Goal: Find specific page/section: Find specific page/section

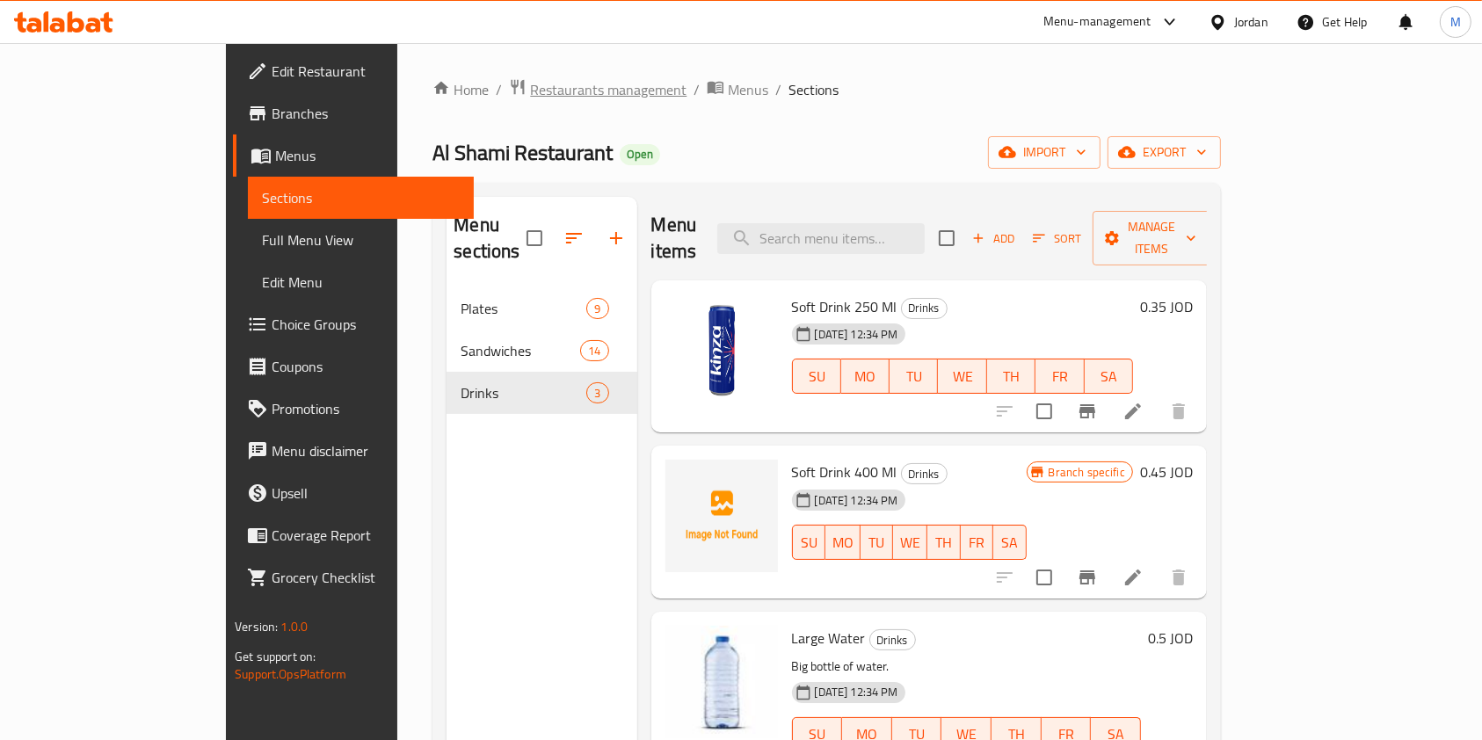
click at [530, 84] on span "Restaurants management" at bounding box center [608, 89] width 156 height 21
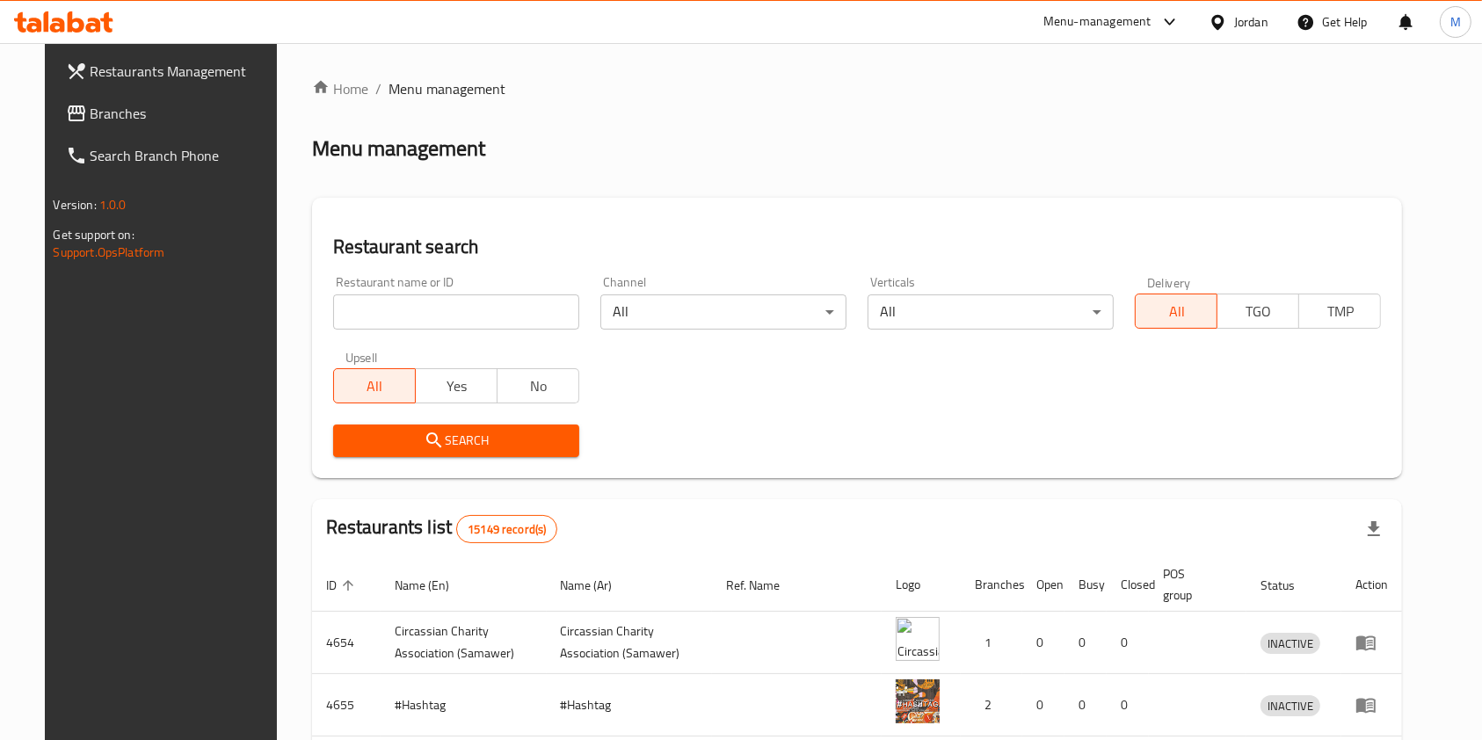
click at [491, 309] on input "search" at bounding box center [456, 311] width 246 height 35
type input "nashmi"
click button "Search" at bounding box center [456, 441] width 246 height 33
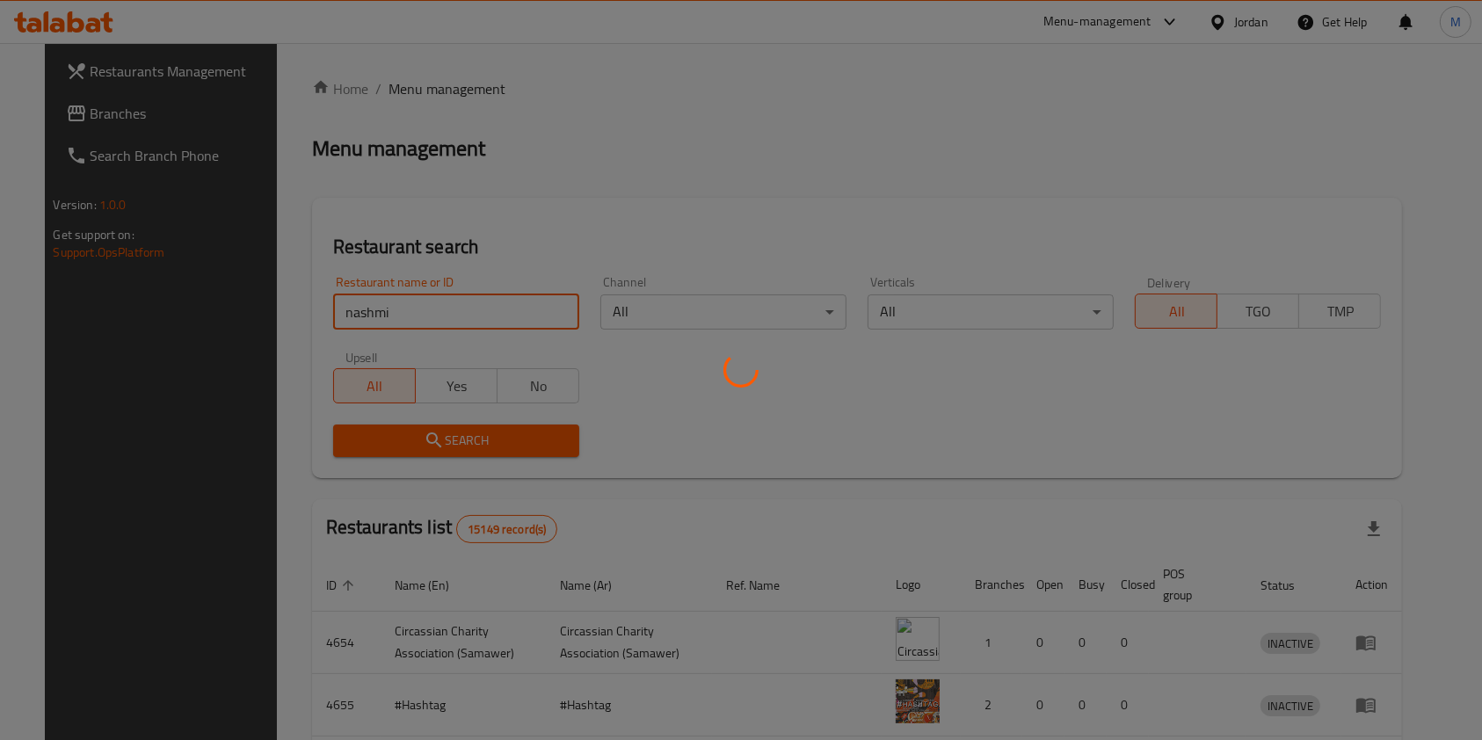
click button "Search" at bounding box center [456, 441] width 246 height 33
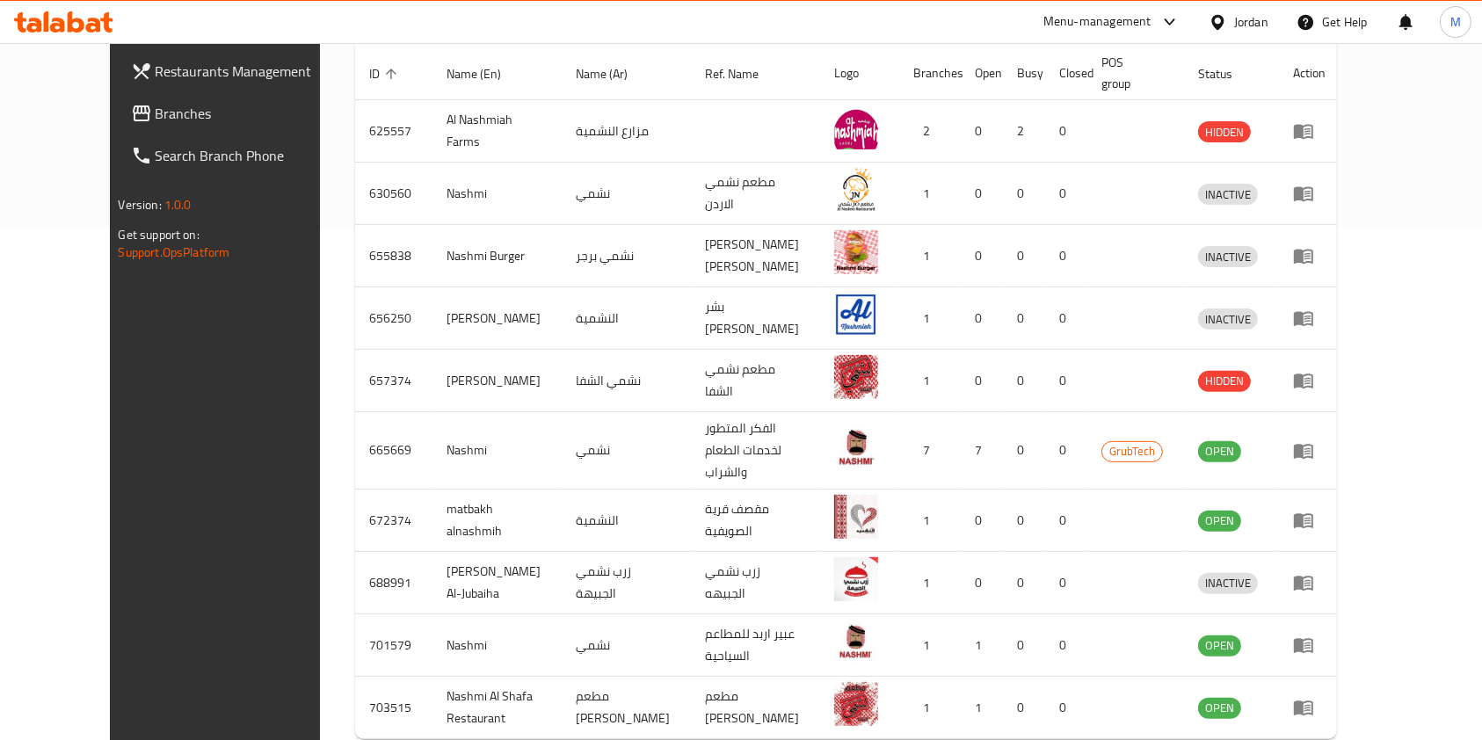
scroll to position [563, 0]
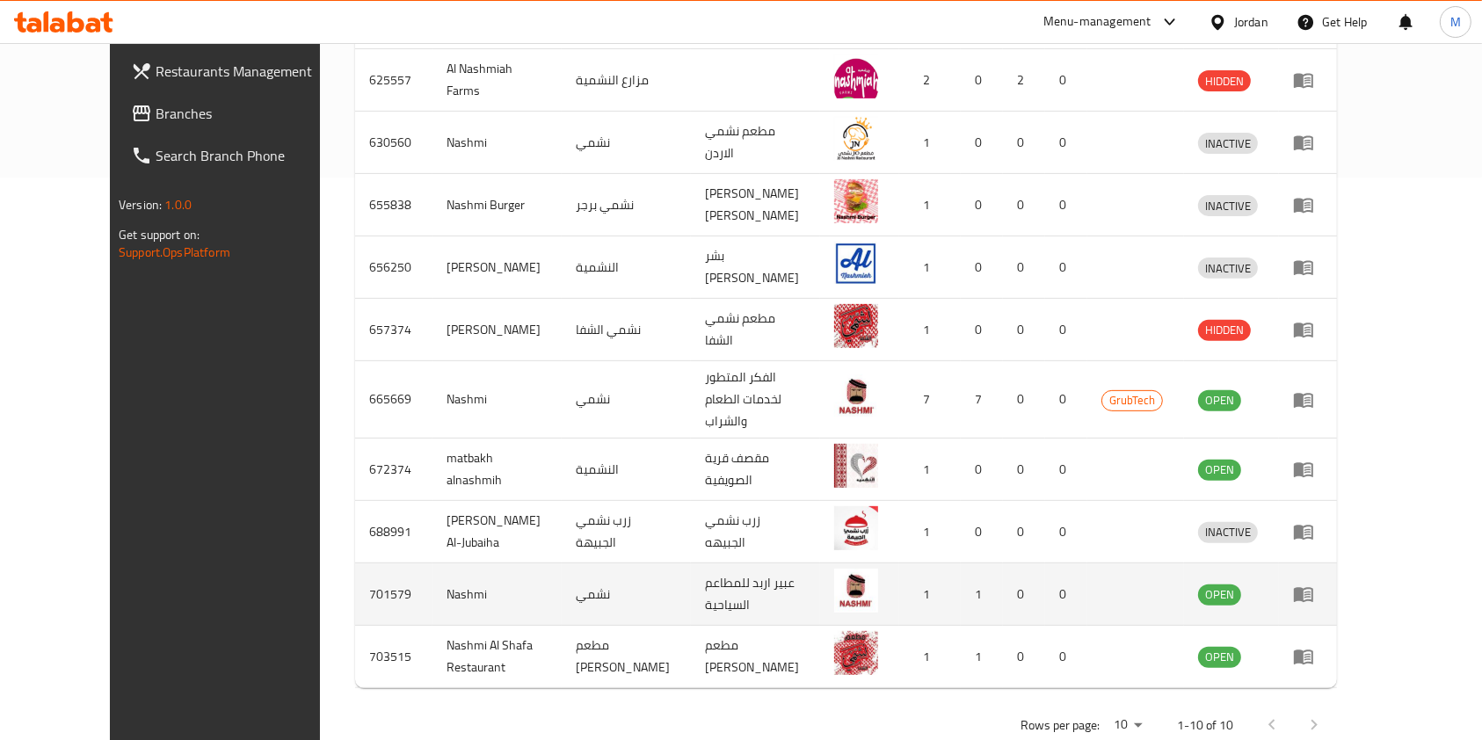
click at [355, 563] on td "701579" at bounding box center [393, 594] width 77 height 62
copy td "701579"
click at [432, 564] on td "Nashmi" at bounding box center [496, 594] width 129 height 62
click at [432, 563] on td "Nashmi" at bounding box center [496, 594] width 129 height 62
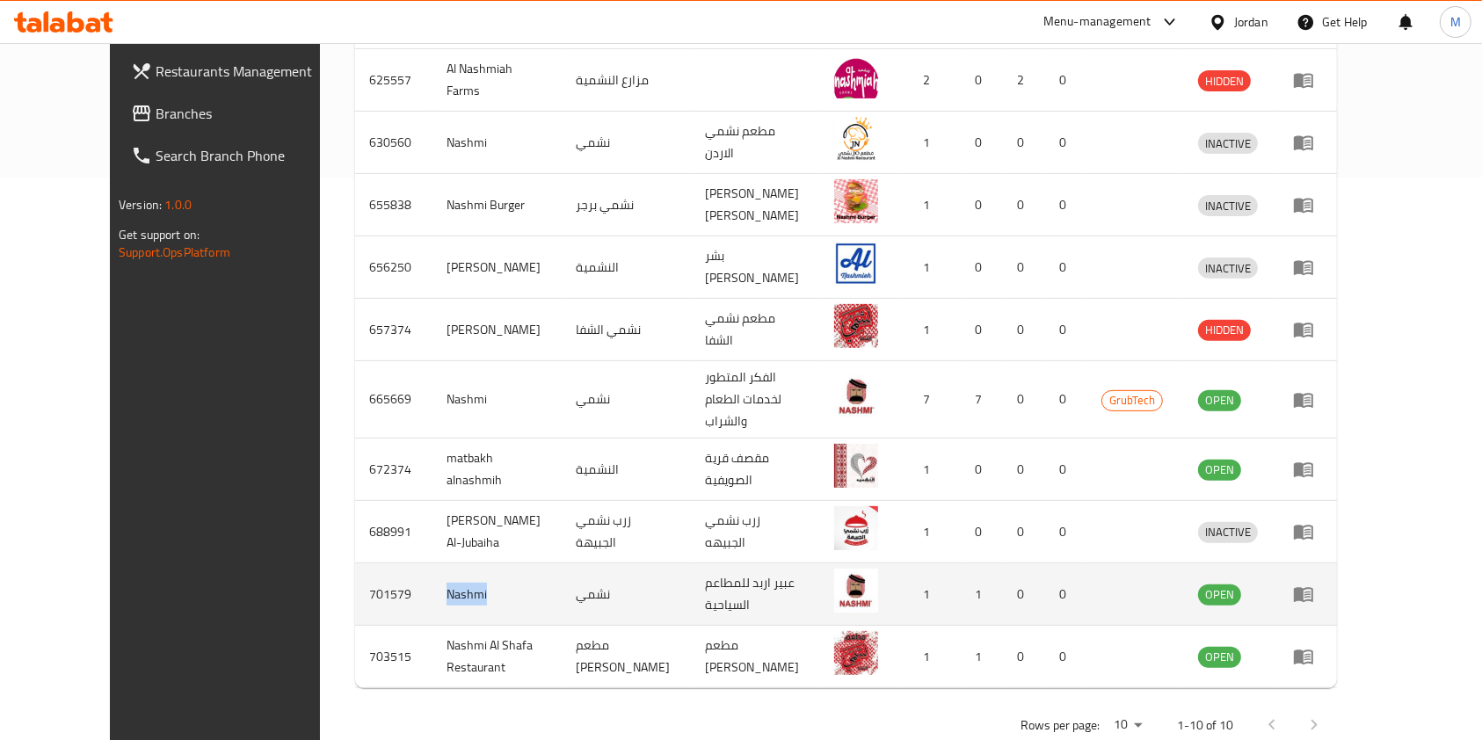
click at [432, 563] on td "Nashmi" at bounding box center [496, 594] width 129 height 62
copy td "Nashmi"
click at [737, 563] on td "عبير اربد للمطاعم السياحية" at bounding box center [755, 594] width 129 height 62
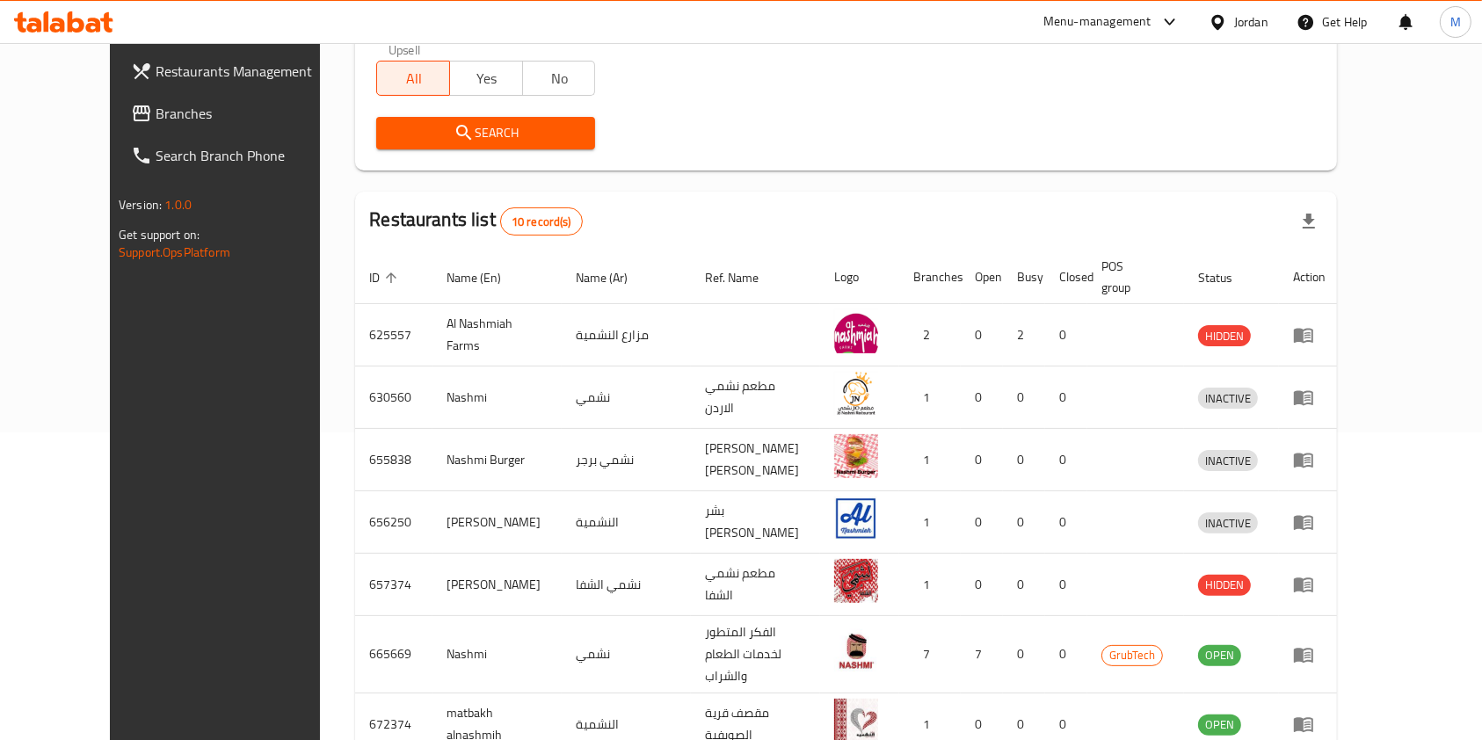
scroll to position [94, 0]
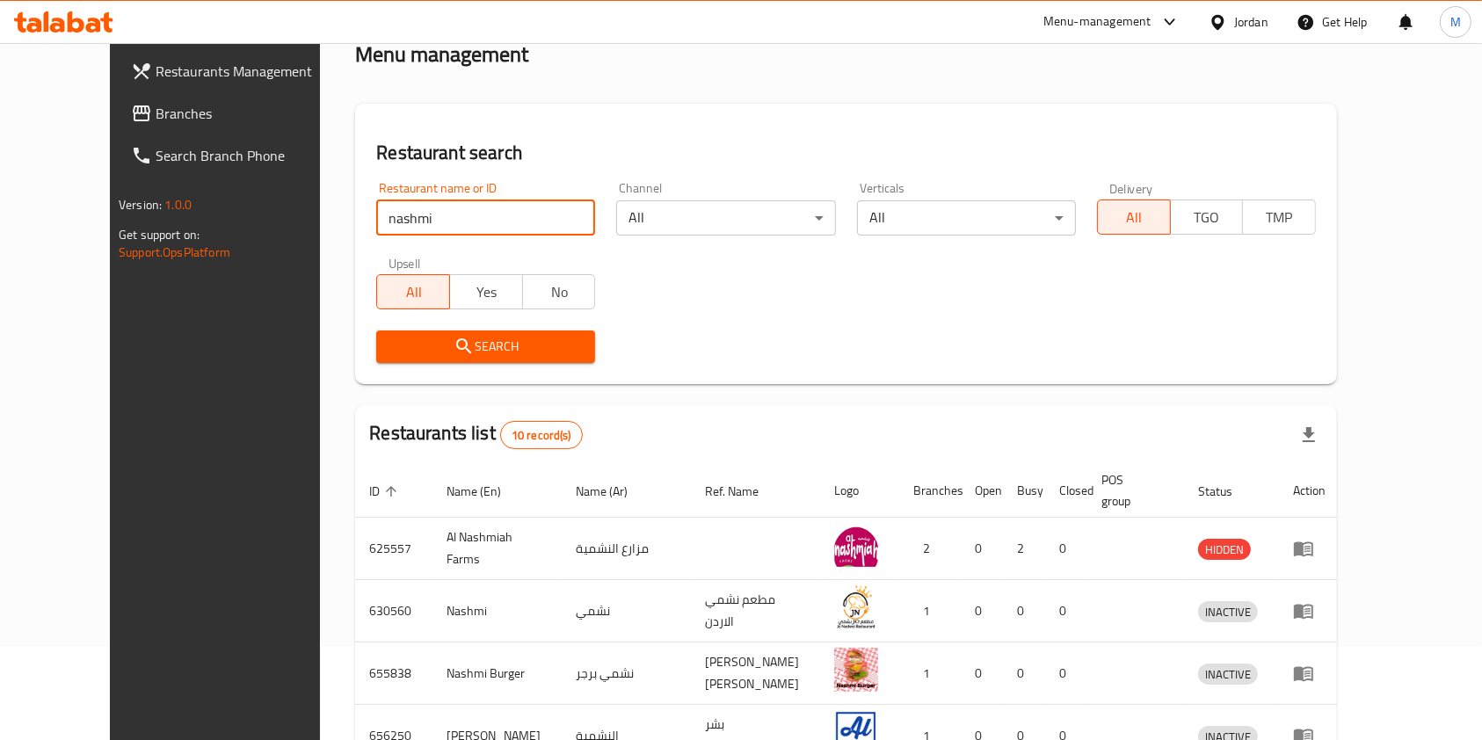
drag, startPoint x: 403, startPoint y: 222, endPoint x: 239, endPoint y: 222, distance: 163.5
click at [239, 222] on div "Restaurants Management Branches Search Branch Phone Version: 1.0.0 Get support …" at bounding box center [741, 600] width 1262 height 1303
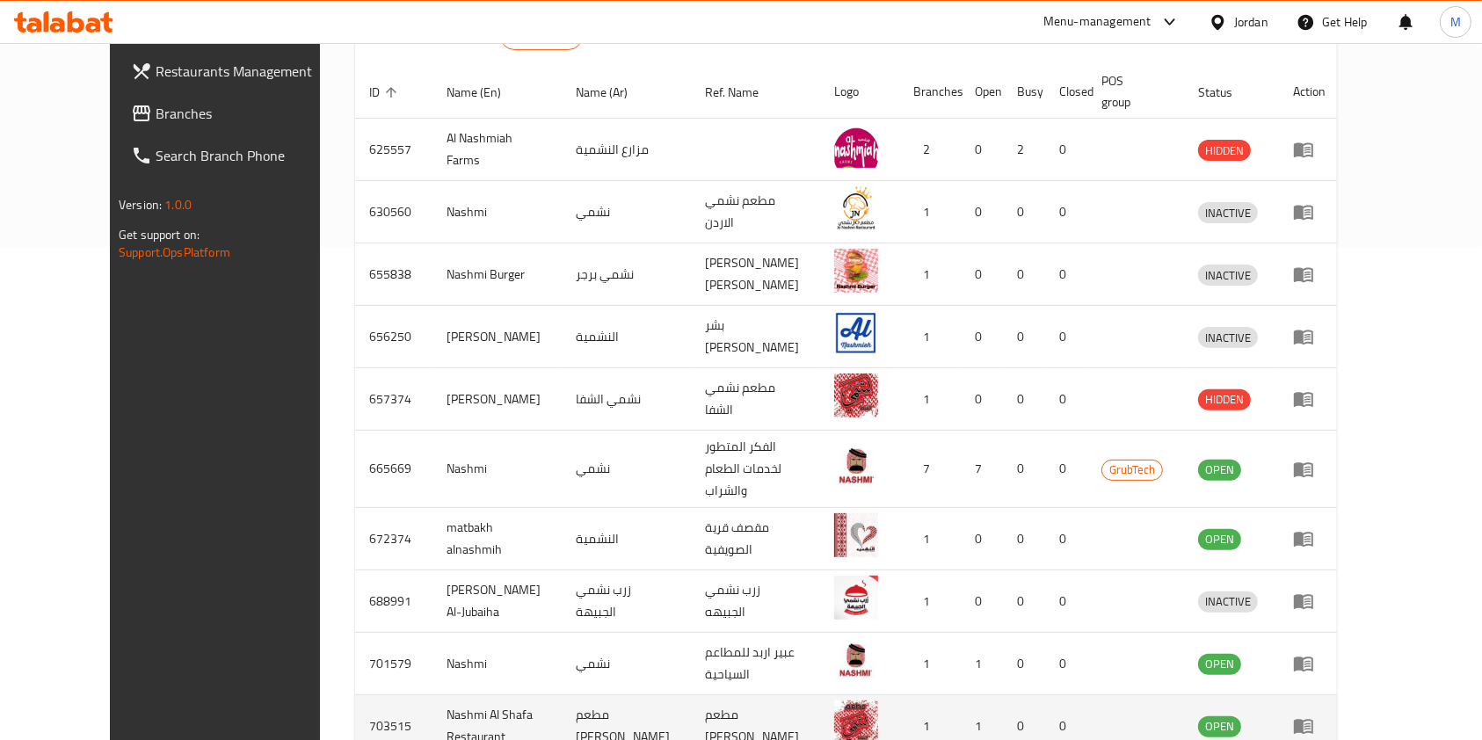
scroll to position [563, 0]
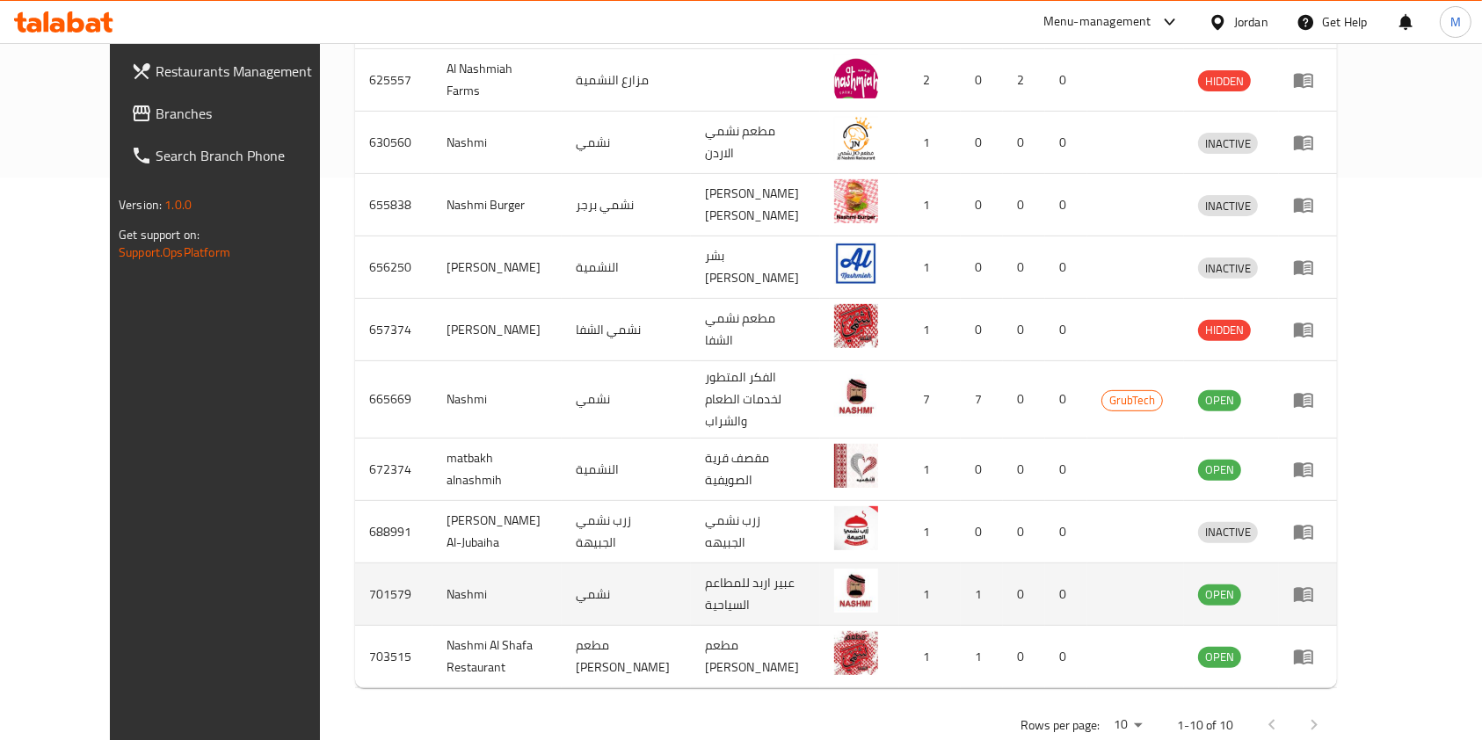
click at [432, 563] on td "Nashmi" at bounding box center [496, 594] width 129 height 62
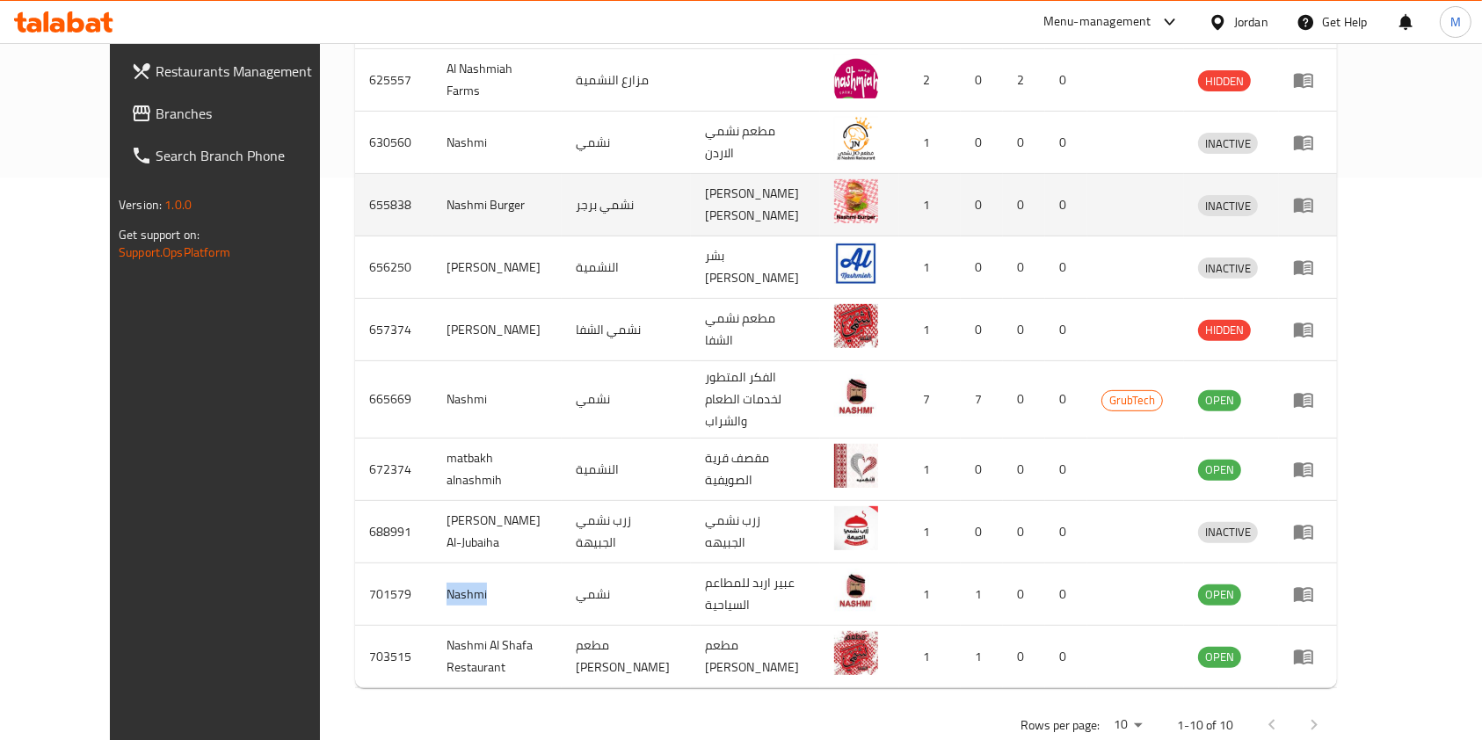
copy td "Nashmi"
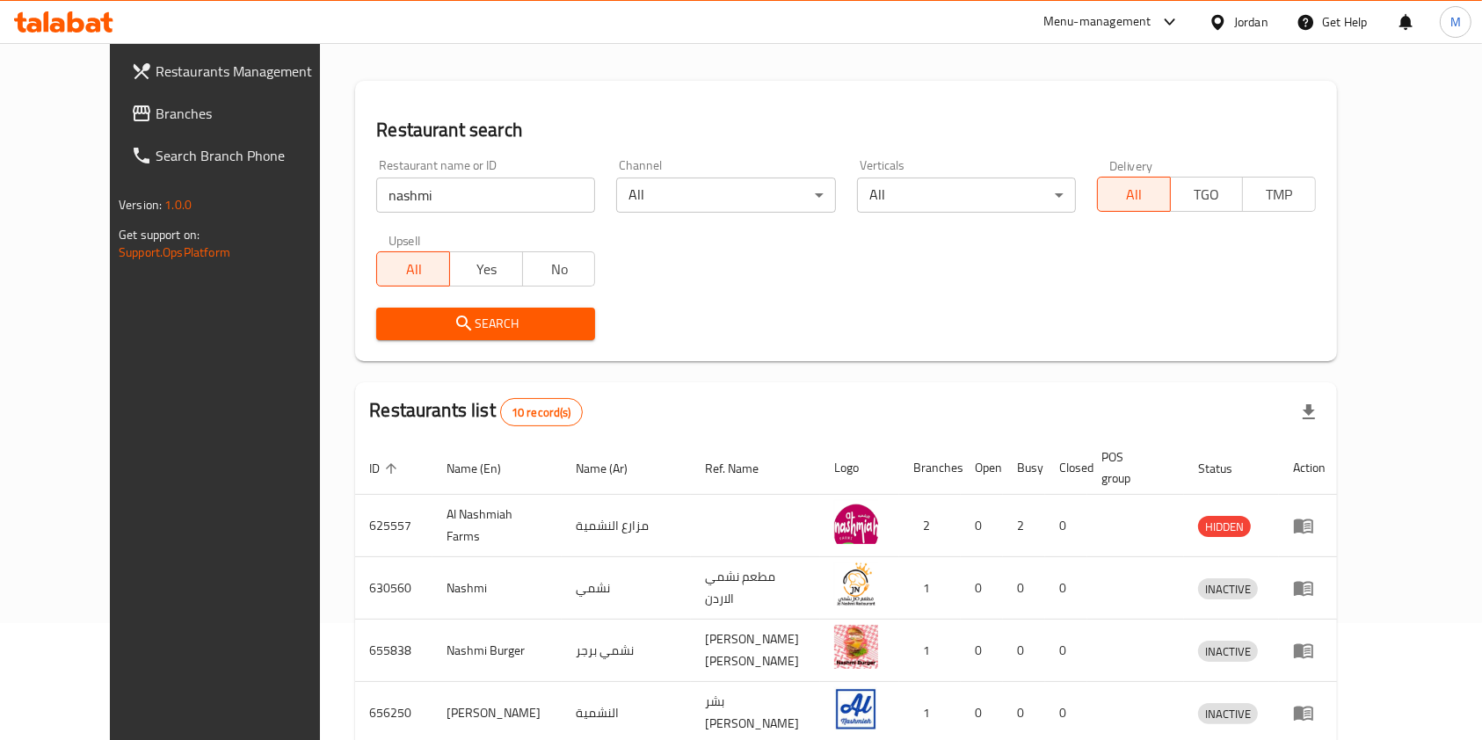
scroll to position [94, 0]
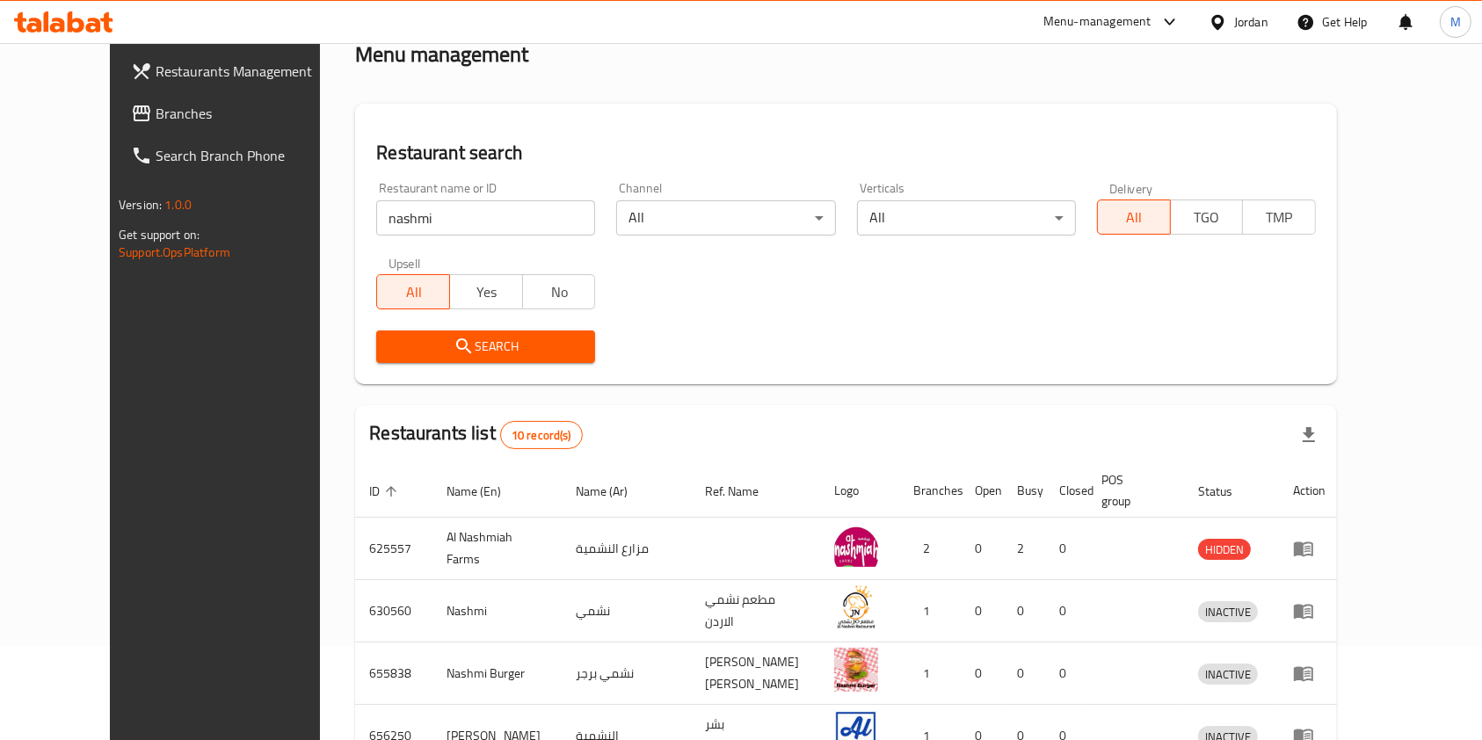
drag, startPoint x: 422, startPoint y: 212, endPoint x: 0, endPoint y: 186, distance: 422.7
click at [110, 200] on div "Restaurants Management Branches Search Branch Phone Version: 1.0.0 Get support …" at bounding box center [741, 600] width 1262 height 1303
type input "l"
type input "مشهور"
click button "Search" at bounding box center [485, 347] width 219 height 33
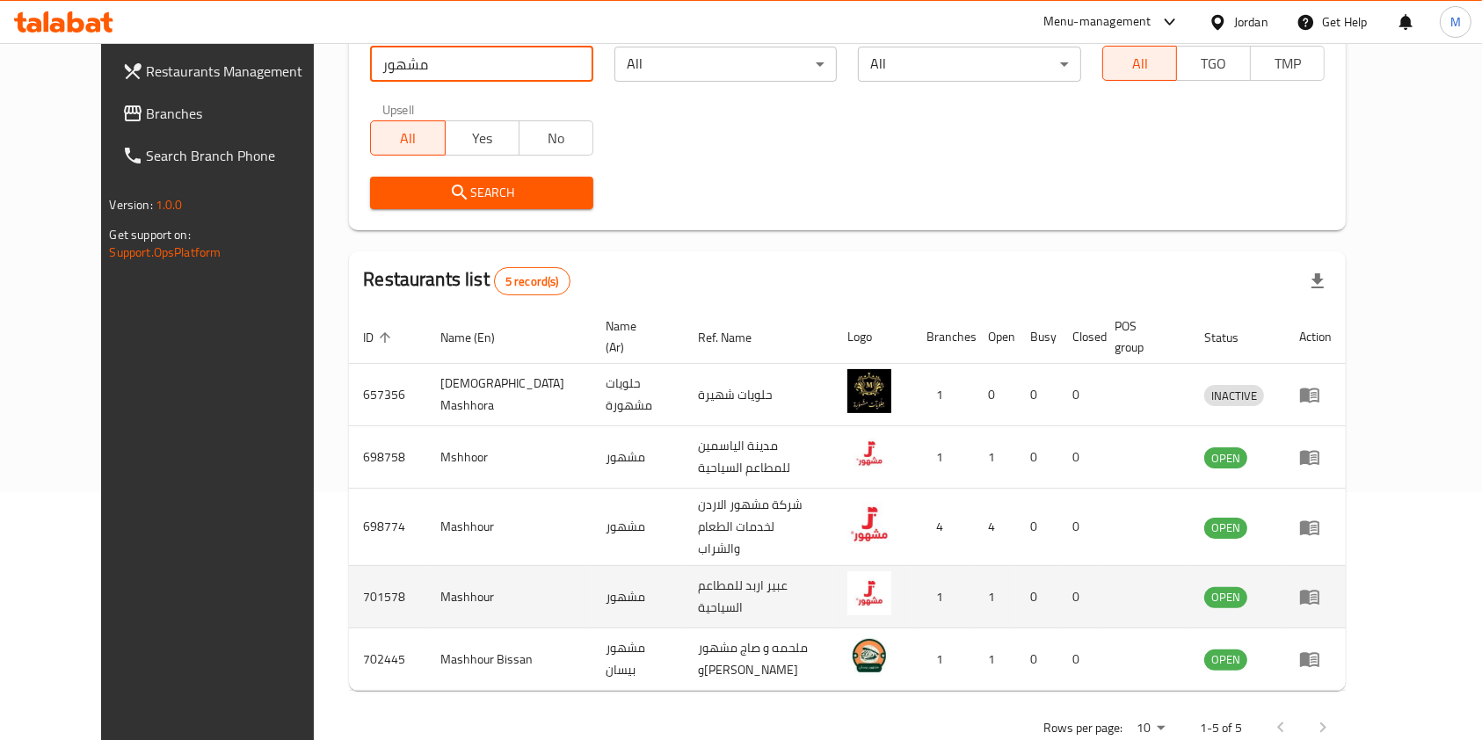
scroll to position [255, 0]
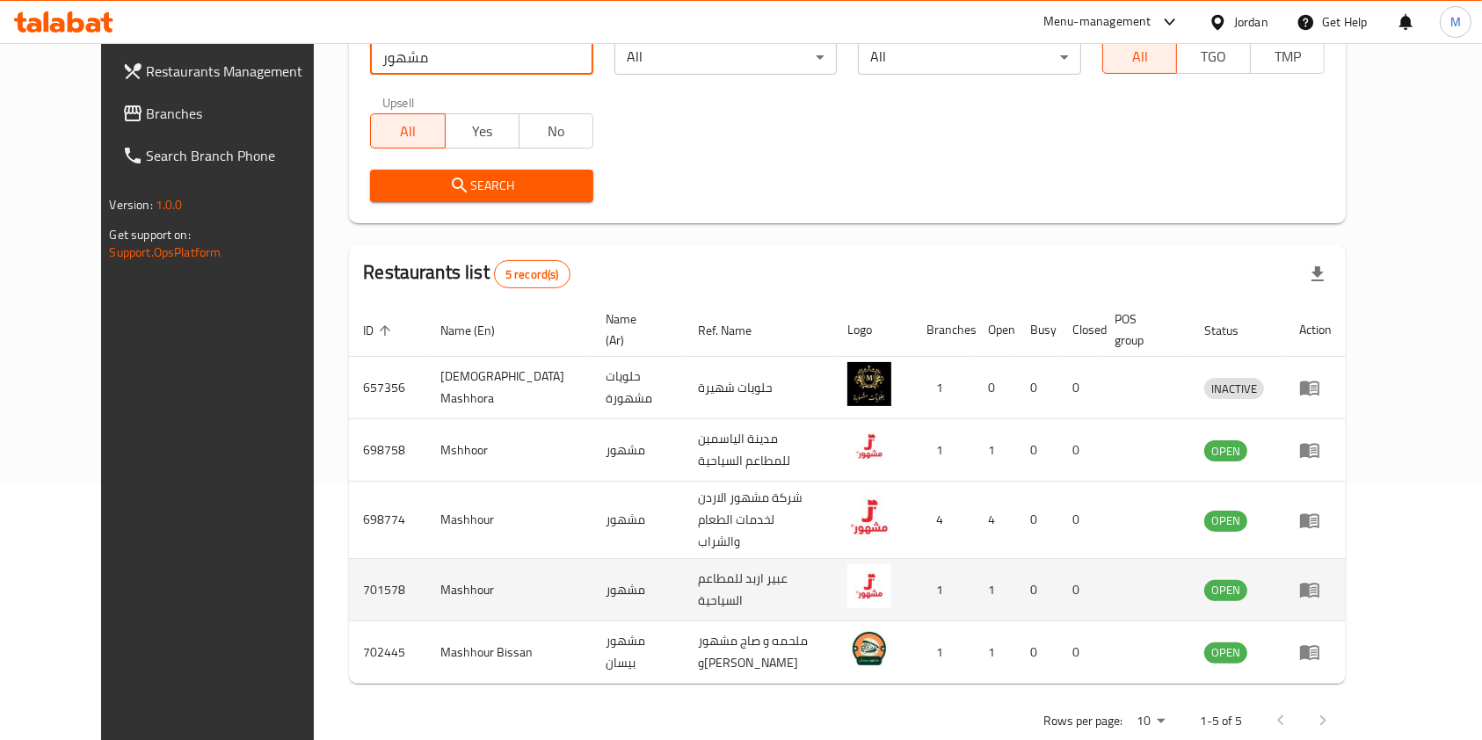
click at [426, 559] on td "Mashhour" at bounding box center [508, 590] width 165 height 62
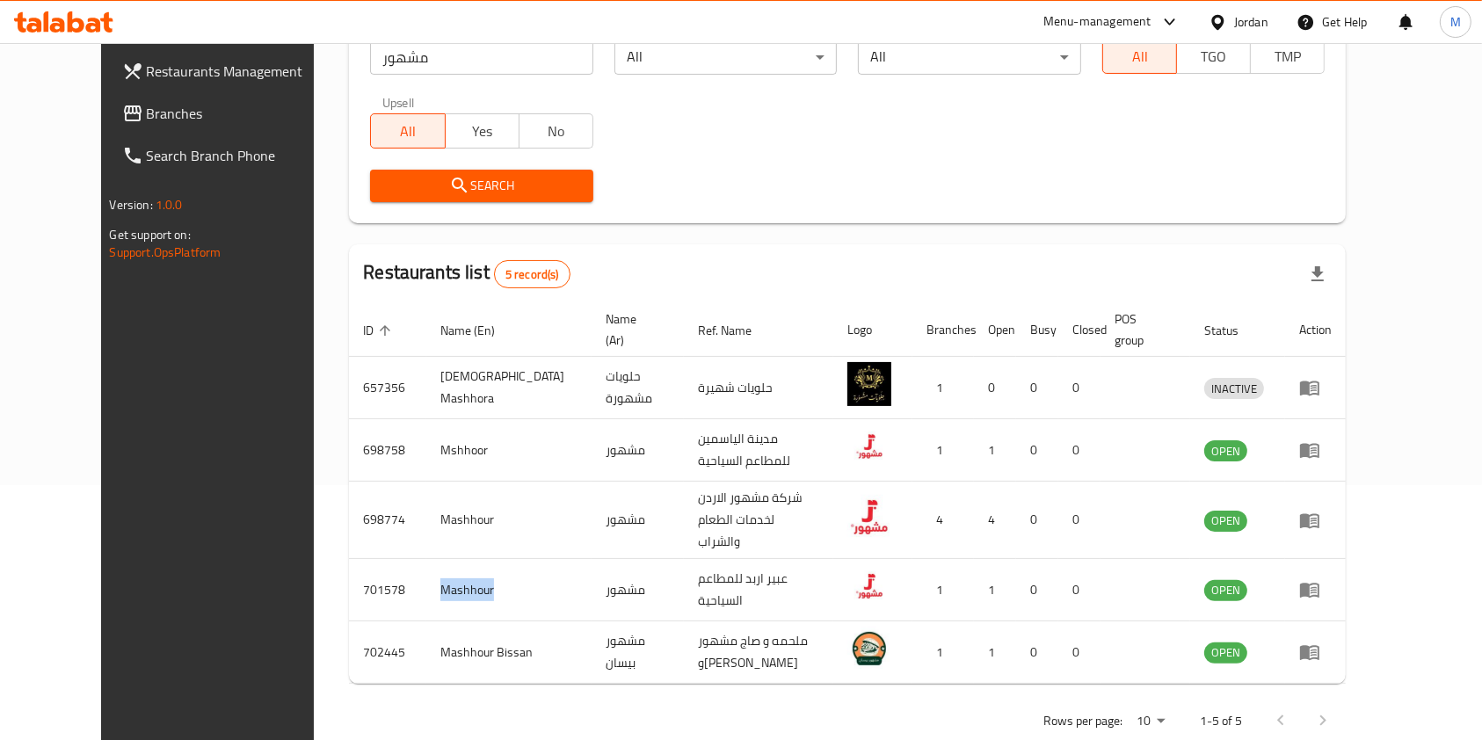
copy td "Mashhour"
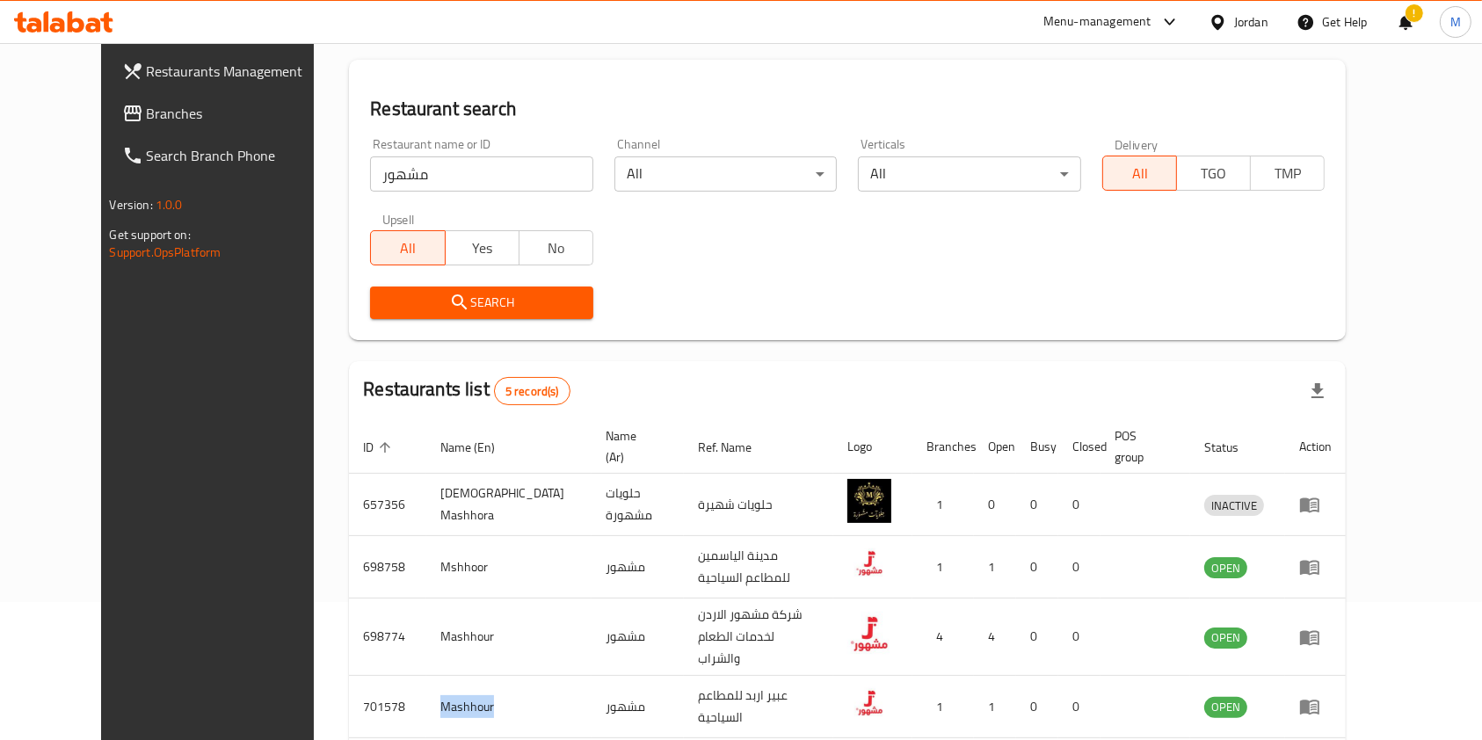
scroll to position [0, 0]
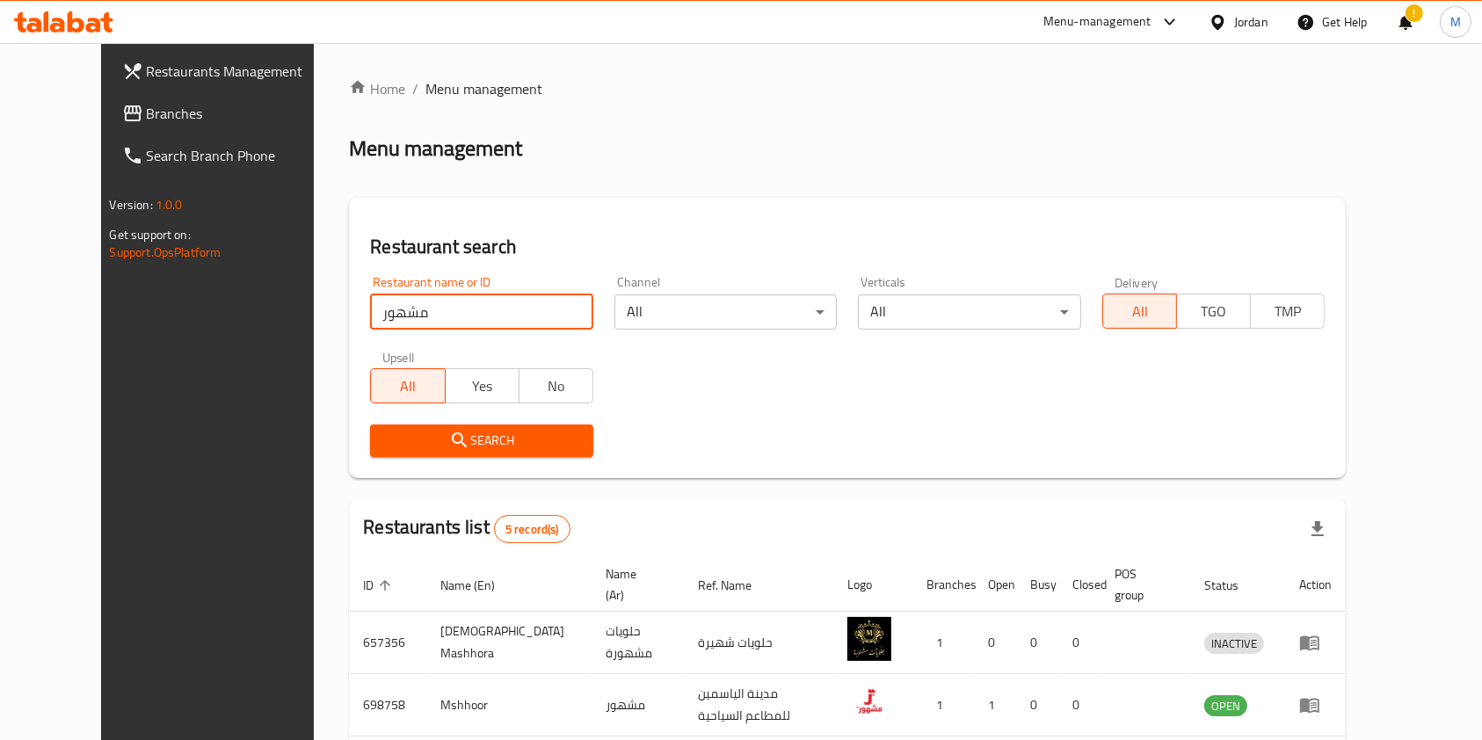
drag, startPoint x: 373, startPoint y: 315, endPoint x: 0, endPoint y: 313, distance: 372.7
click at [101, 319] on div "Restaurants Management Branches Search Branch Phone Version: 1.0.0 Get support …" at bounding box center [741, 538] width 1281 height 991
paste input "737430"
type input "737430"
click at [147, 123] on span "Branches" at bounding box center [241, 113] width 188 height 21
